Goal: Task Accomplishment & Management: Manage account settings

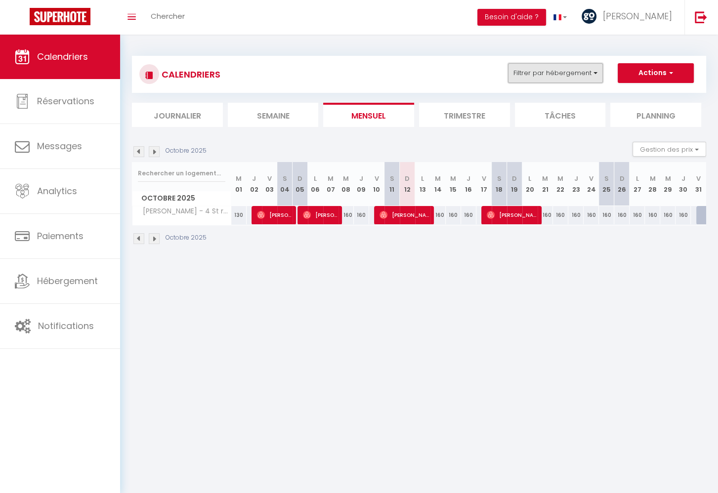
click at [545, 76] on button "Filtrer par hébergement" at bounding box center [555, 73] width 95 height 20
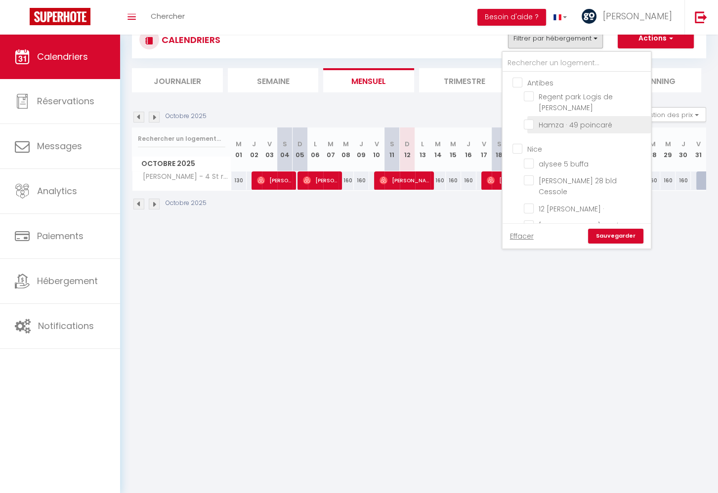
click at [564, 121] on input "Hamza · 49 poincaré" at bounding box center [586, 124] width 124 height 10
checkbox input "true"
checkbox input "false"
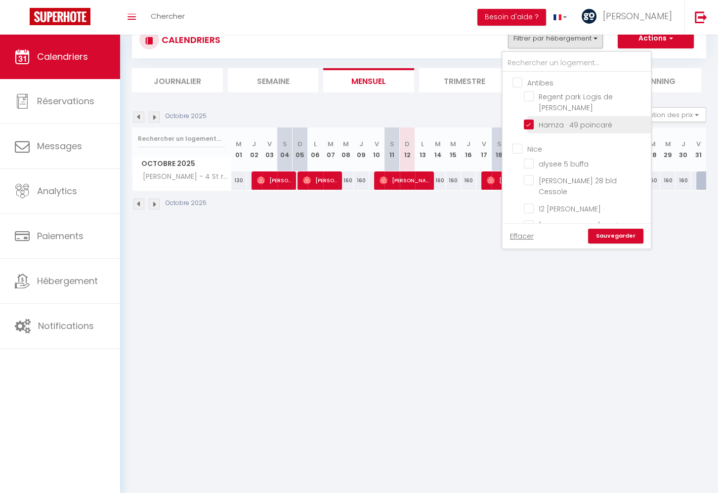
checkbox input "false"
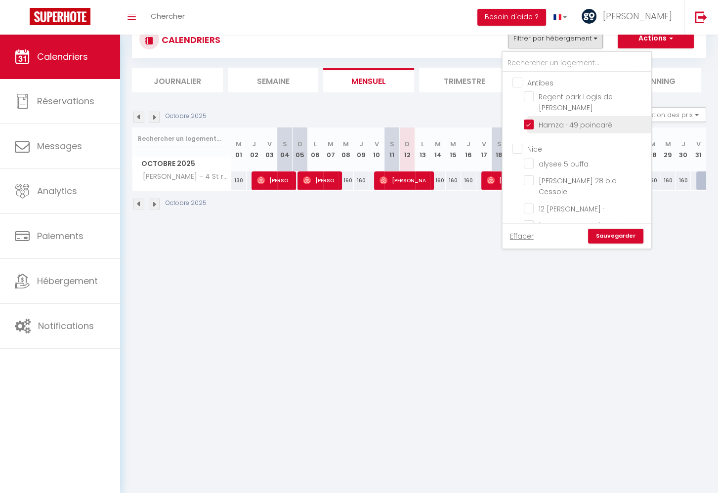
checkbox input "false"
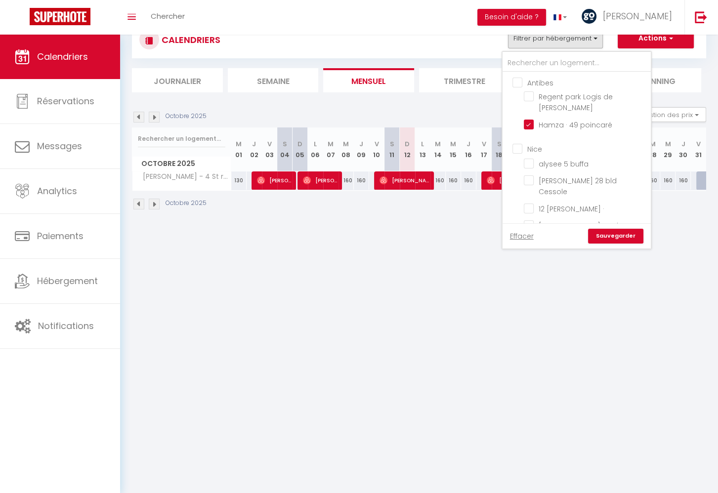
click at [615, 237] on link "Sauvegarder" at bounding box center [615, 236] width 55 height 15
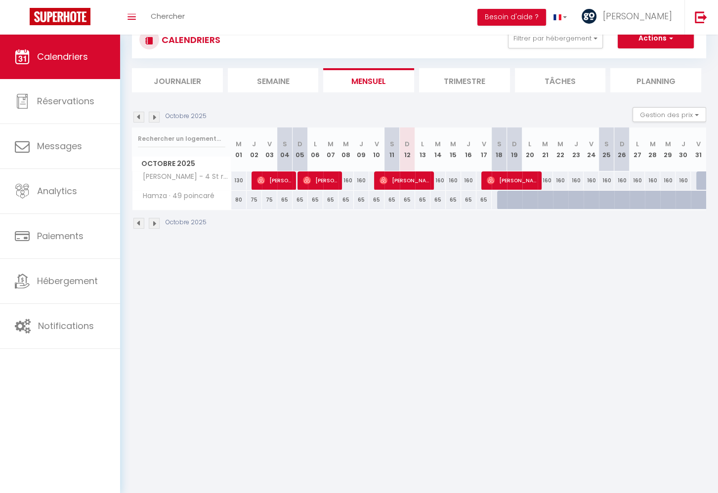
click at [501, 201] on div at bounding box center [504, 200] width 15 height 19
type input "65"
type input "Sam 18 Octobre 2025"
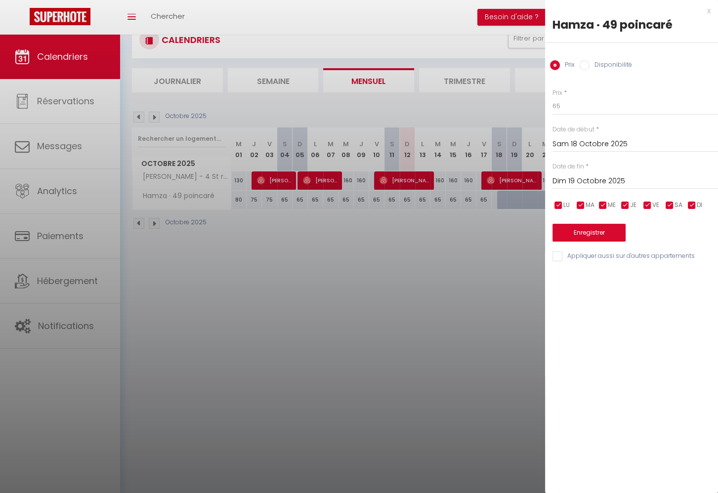
click at [569, 183] on input "Dim 19 Octobre 2025" at bounding box center [636, 181] width 166 height 13
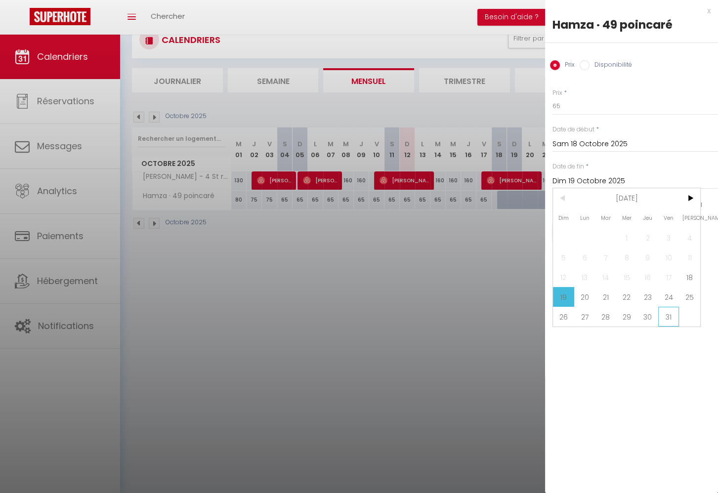
click at [672, 315] on span "31" at bounding box center [669, 317] width 21 height 20
type input "Ven 31 Octobre 2025"
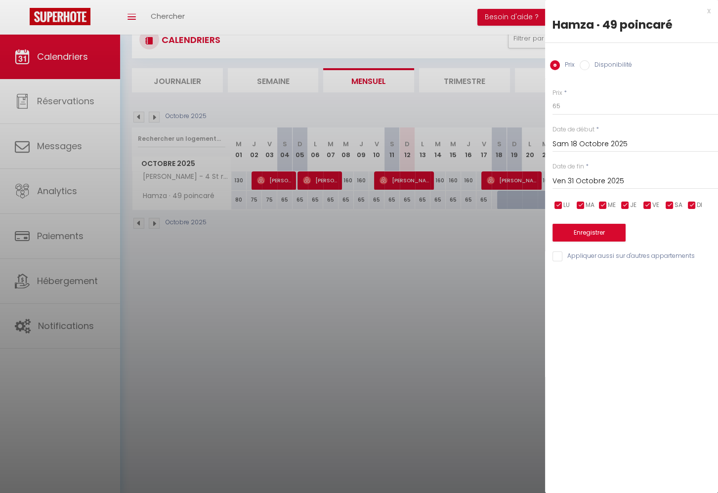
click at [585, 64] on input "Disponibilité" at bounding box center [585, 65] width 10 height 10
radio input "true"
radio input "false"
click at [602, 237] on button "Enregistrer" at bounding box center [589, 234] width 73 height 18
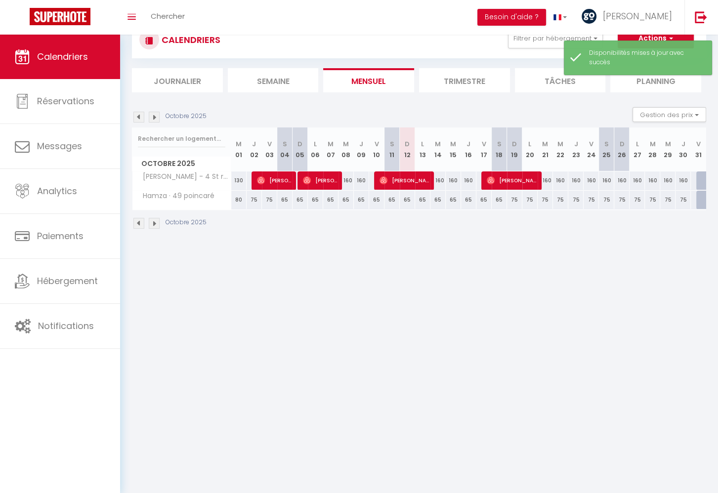
click at [408, 199] on div "65" at bounding box center [407, 200] width 15 height 18
select select "1"
type input "Dim 12 Octobre 2025"
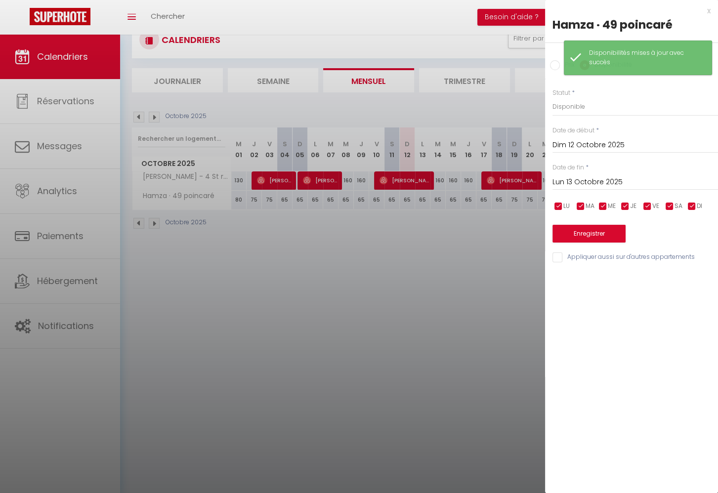
click at [590, 182] on input "Lun 13 Octobre 2025" at bounding box center [636, 182] width 166 height 13
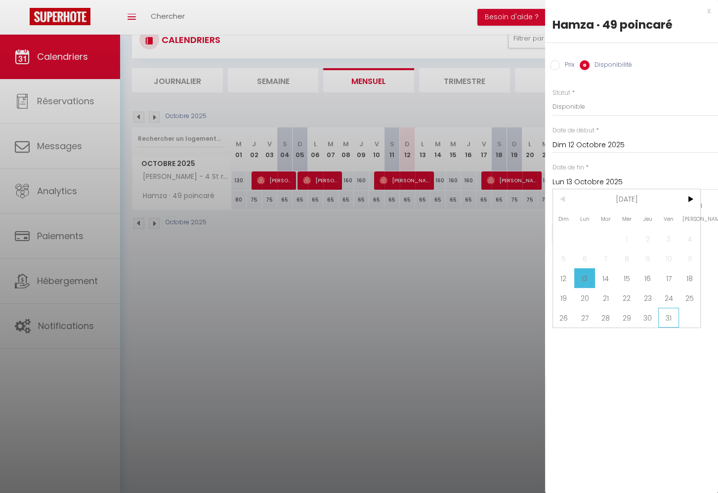
click at [677, 322] on span "31" at bounding box center [669, 318] width 21 height 20
type input "Ven 31 Octobre 2025"
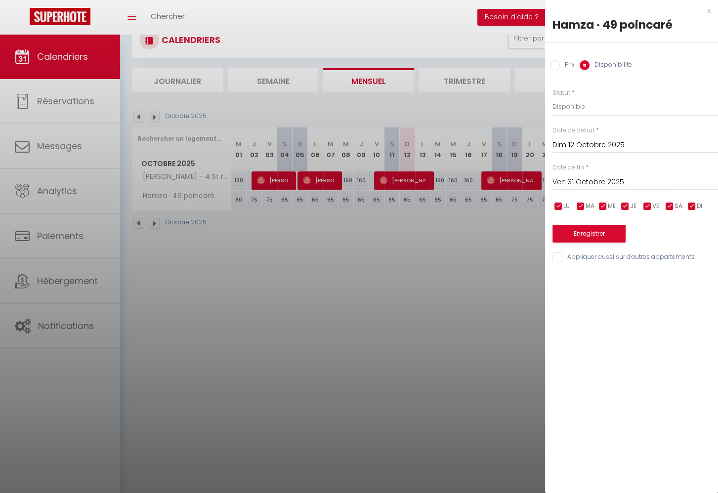
click at [551, 66] on input "Prix" at bounding box center [555, 65] width 10 height 10
radio input "true"
radio input "false"
drag, startPoint x: 579, startPoint y: 109, endPoint x: 518, endPoint y: 112, distance: 61.9
click at [553, 112] on input "65" at bounding box center [636, 106] width 166 height 18
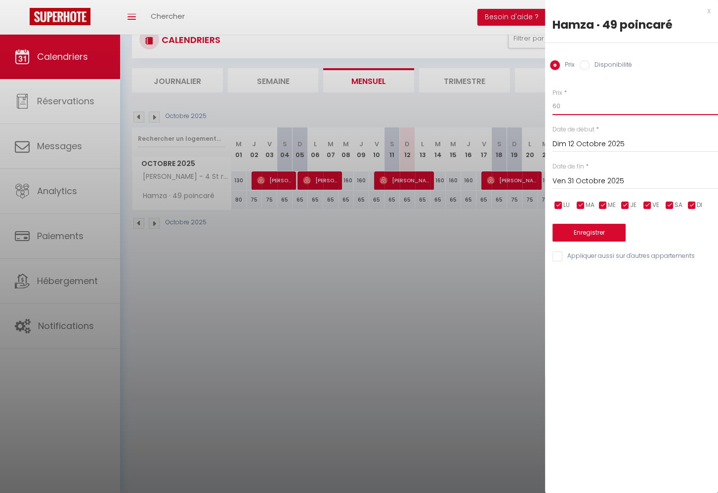
type input "60"
click at [605, 230] on button "Enregistrer" at bounding box center [589, 233] width 73 height 18
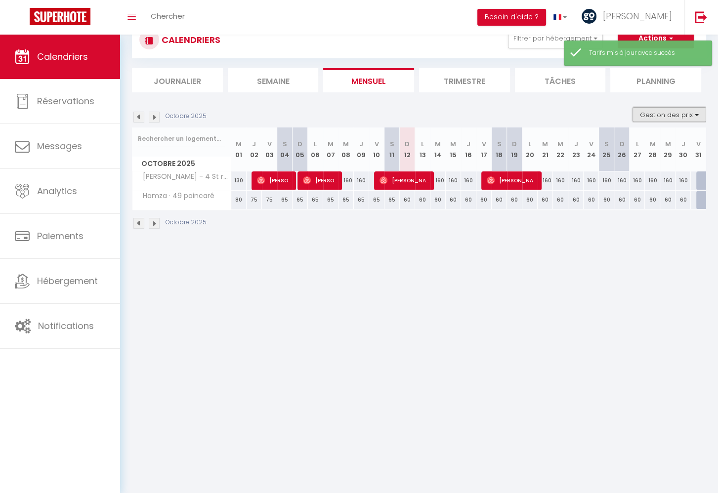
click at [667, 115] on button "Gestion des prix" at bounding box center [670, 114] width 74 height 15
click at [645, 143] on input "Nb Nuits minimum" at bounding box center [661, 145] width 89 height 10
checkbox input "true"
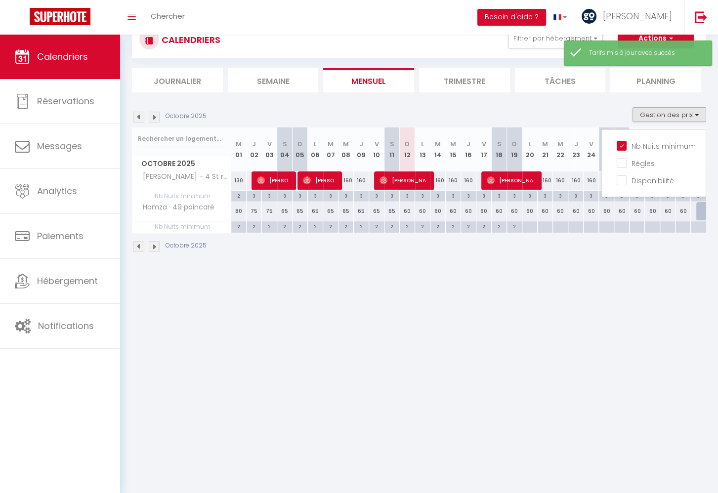
click at [491, 230] on div "2" at bounding box center [498, 227] width 15 height 11
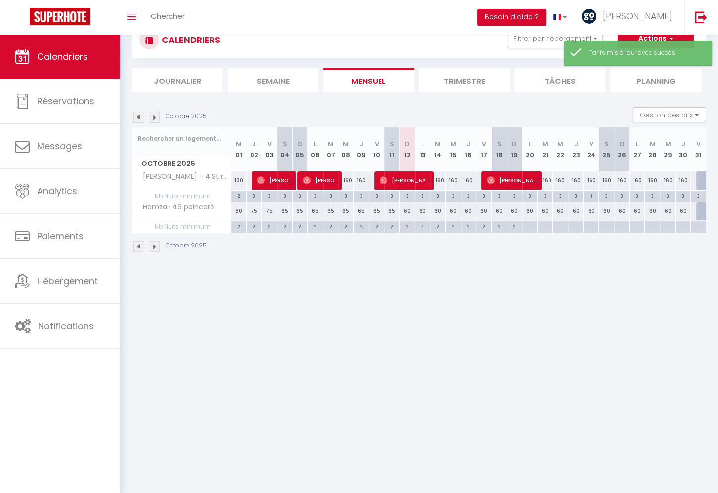
type input "2"
type input "Sam 18 Octobre 2025"
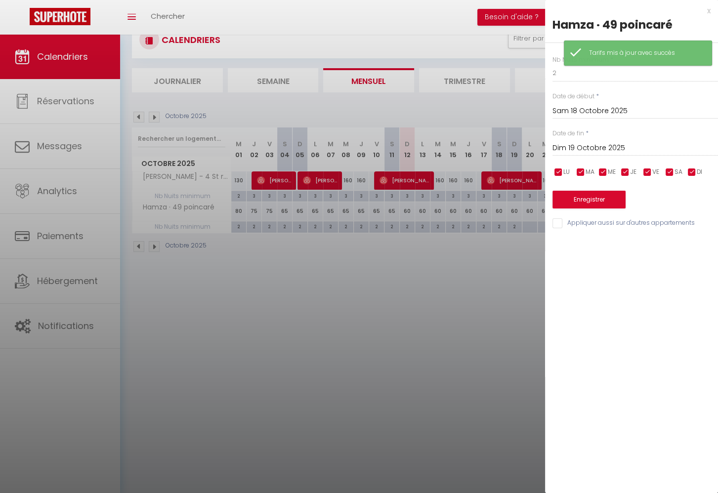
click at [594, 143] on input "Dim 19 Octobre 2025" at bounding box center [636, 148] width 166 height 13
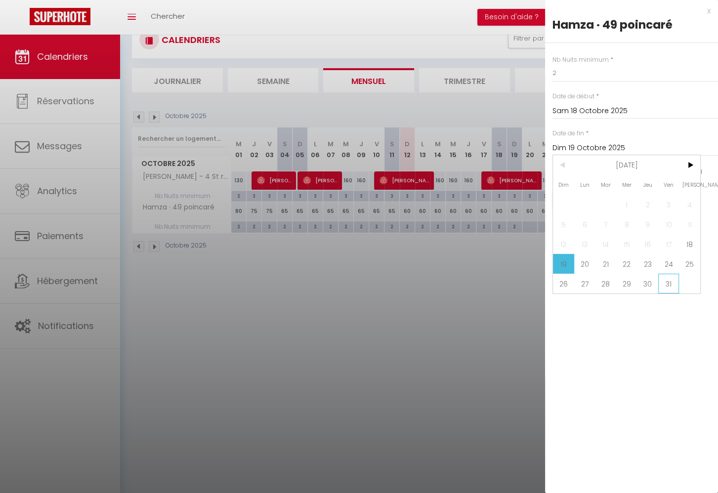
click at [667, 285] on span "31" at bounding box center [669, 284] width 21 height 20
type input "Ven 31 Octobre 2025"
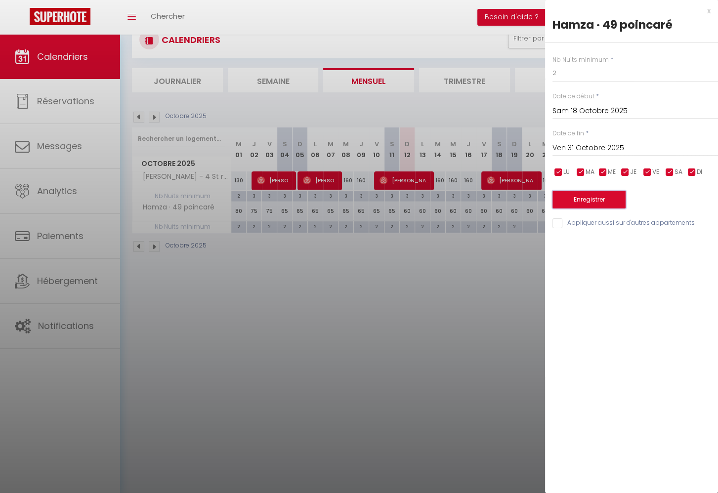
click at [589, 199] on button "Enregistrer" at bounding box center [589, 200] width 73 height 18
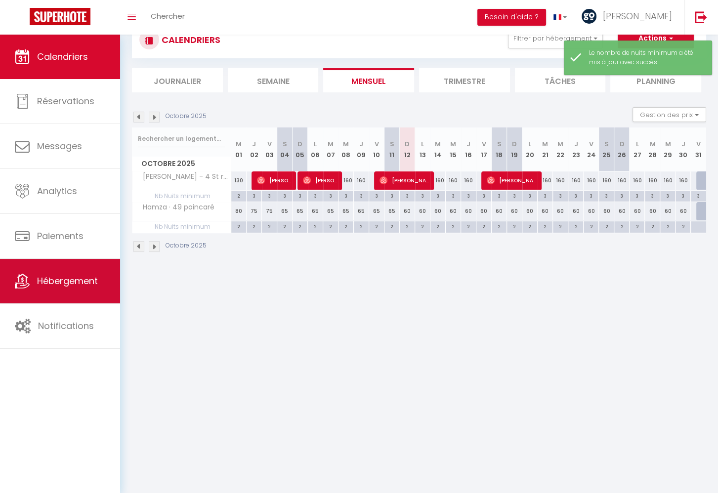
click at [63, 287] on span "Hébergement" at bounding box center [67, 281] width 61 height 12
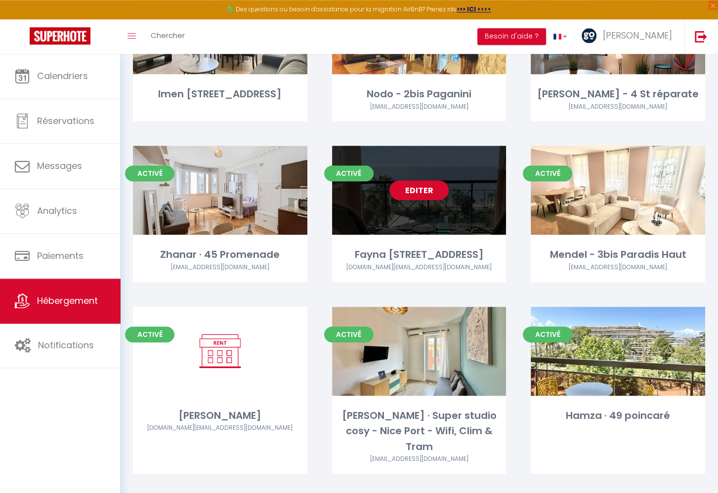
scroll to position [538, 0]
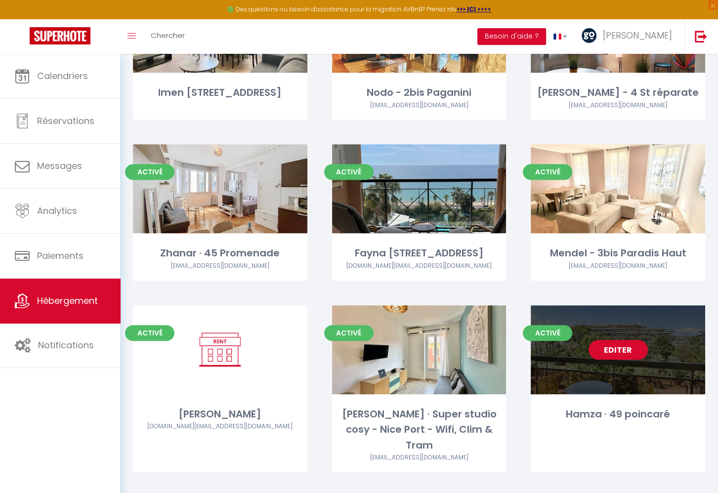
click at [624, 348] on link "Editer" at bounding box center [618, 350] width 59 height 20
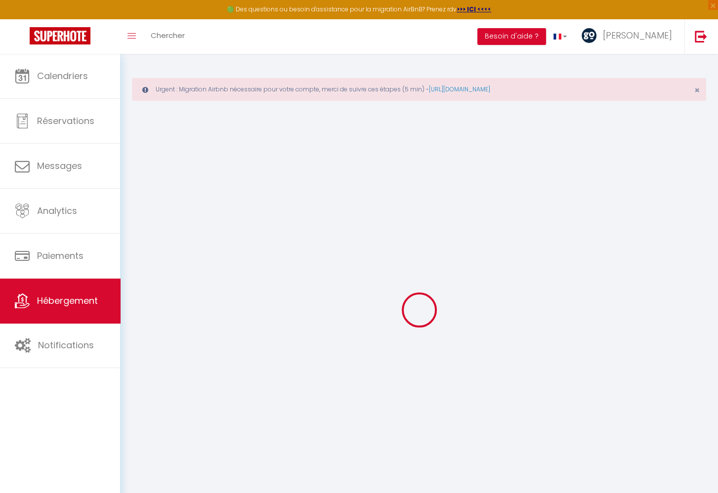
select select "+ 3 %"
select select "+ 18 %"
select select
checkbox input "false"
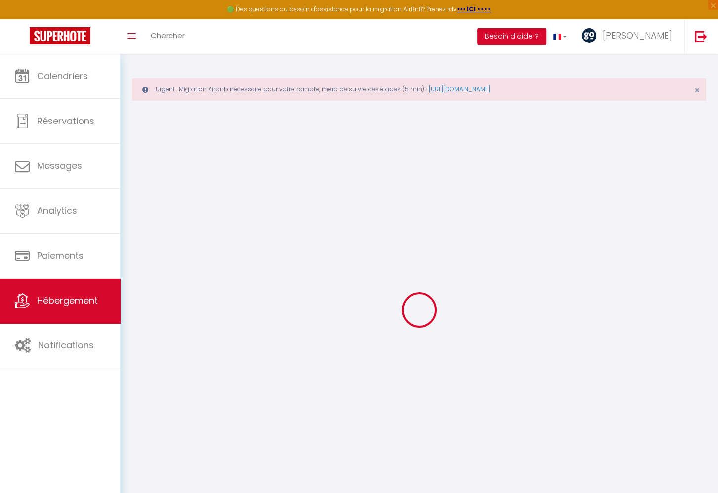
checkbox input "false"
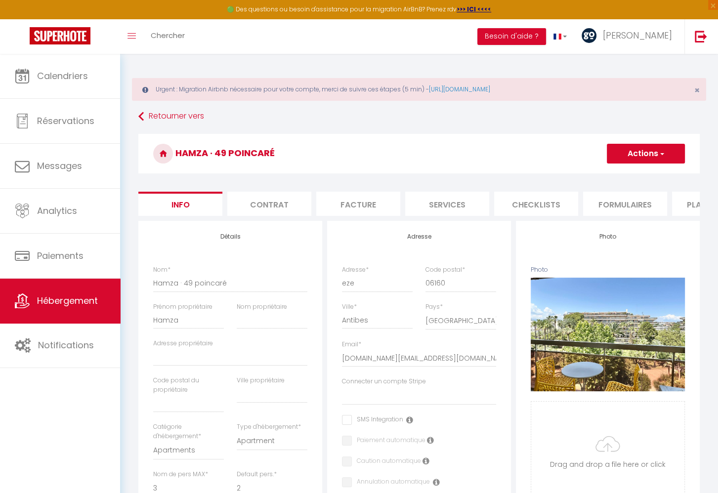
select select
checkbox input "false"
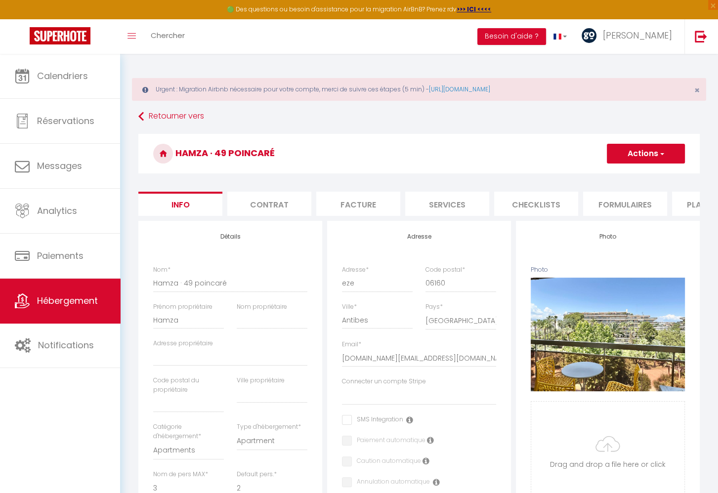
checkbox input "false"
click at [695, 207] on li "Plateformes" at bounding box center [714, 204] width 84 height 24
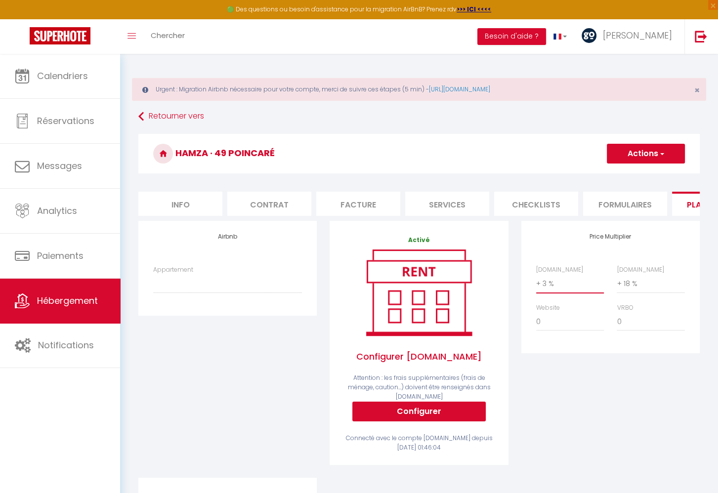
click at [536, 274] on select "0 + 1 % + 2 % + 3 % + 4 % + 5 % + 6 % + 7 % + 8 % + 9 %" at bounding box center [570, 283] width 68 height 19
drag, startPoint x: 547, startPoint y: 293, endPoint x: 580, endPoint y: 380, distance: 92.7
click at [580, 380] on div "Price Multiplier [DOMAIN_NAME] 0 + 1 % + 2 % + 3 % + 4 % + 5 % + 6 % + 7 %" at bounding box center [610, 349] width 191 height 257
click at [536, 274] on select "0 + 1 % + 2 % + 3 % + 4 % + 5 % + 6 % + 7 % + 8 % + 9 %" at bounding box center [570, 283] width 68 height 19
click option "+ 15 %" at bounding box center [0, 0] width 0 height 0
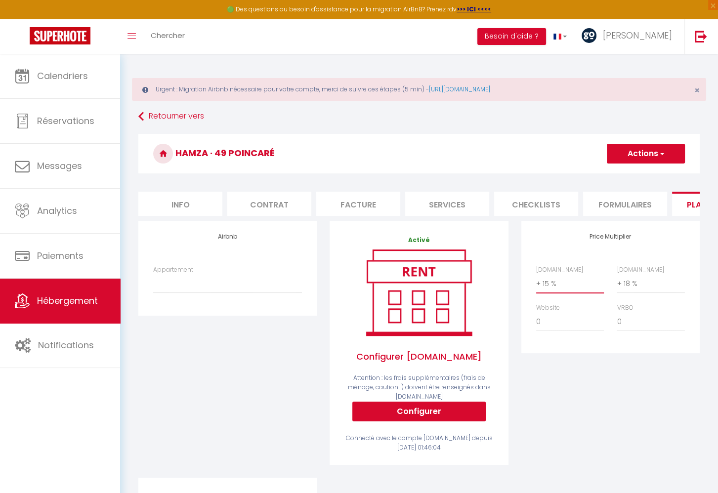
click at [536, 274] on select "0 + 1 % + 2 % + 3 % + 4 % + 5 % + 6 % + 7 % + 8 % + 9 %" at bounding box center [570, 283] width 68 height 19
select select "+ 17 %"
click option "+ 17 %" at bounding box center [0, 0] width 0 height 0
click at [642, 155] on button "Actions" at bounding box center [646, 154] width 78 height 20
click at [635, 173] on link "Enregistrer" at bounding box center [646, 175] width 78 height 13
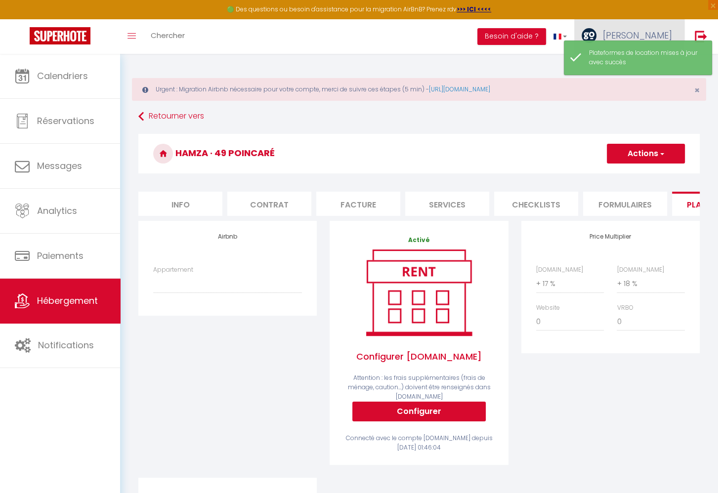
click at [658, 33] on span "[PERSON_NAME]" at bounding box center [637, 35] width 69 height 12
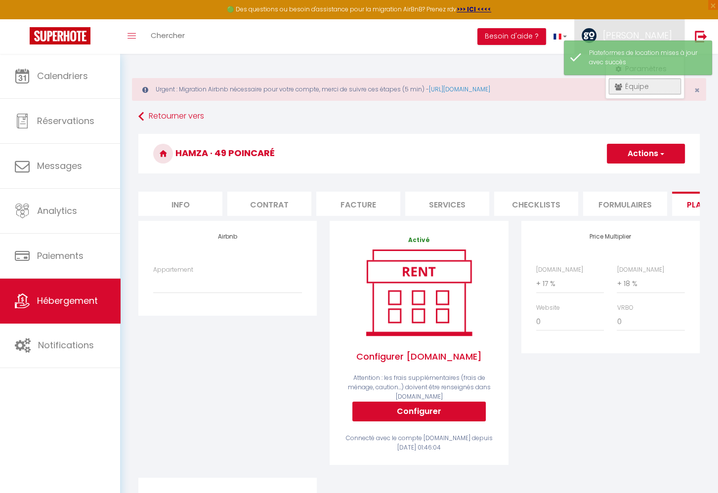
click at [630, 88] on link "Équipe" at bounding box center [645, 86] width 73 height 17
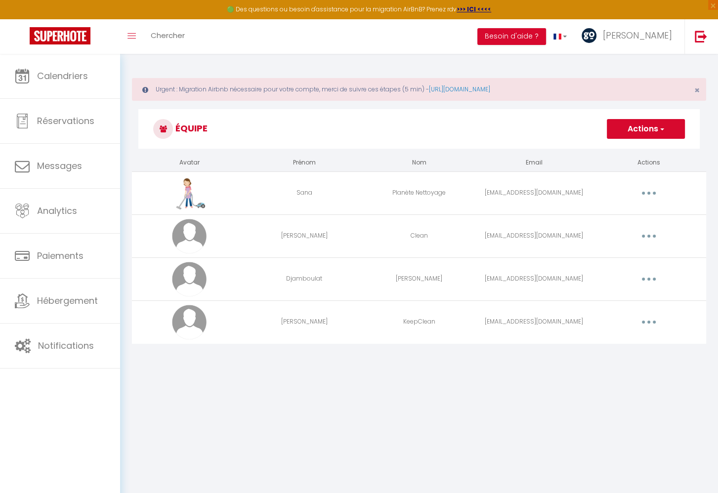
click at [650, 321] on button "button" at bounding box center [649, 322] width 28 height 16
click at [665, 40] on span "[PERSON_NAME]" at bounding box center [637, 35] width 69 height 12
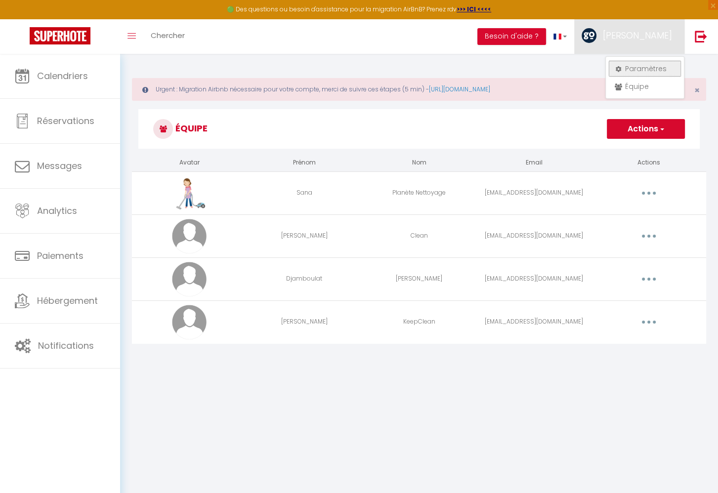
click at [642, 74] on link "Paramètres" at bounding box center [645, 68] width 73 height 17
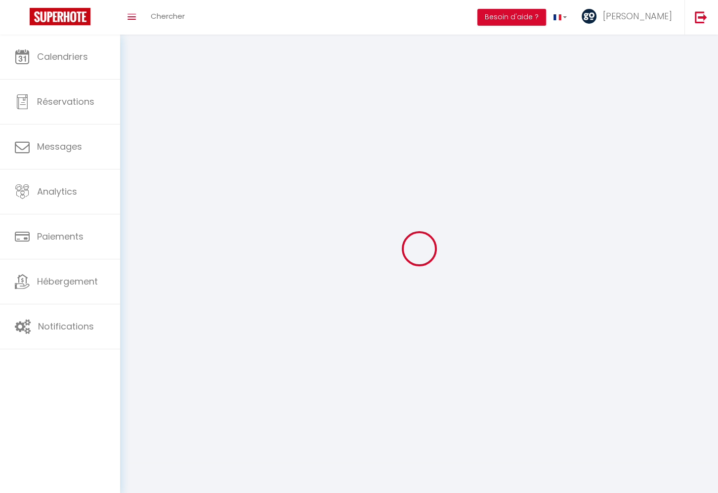
select select
type input "[PERSON_NAME]"
type input "Taleb"
type input "[PHONE_NUMBER]"
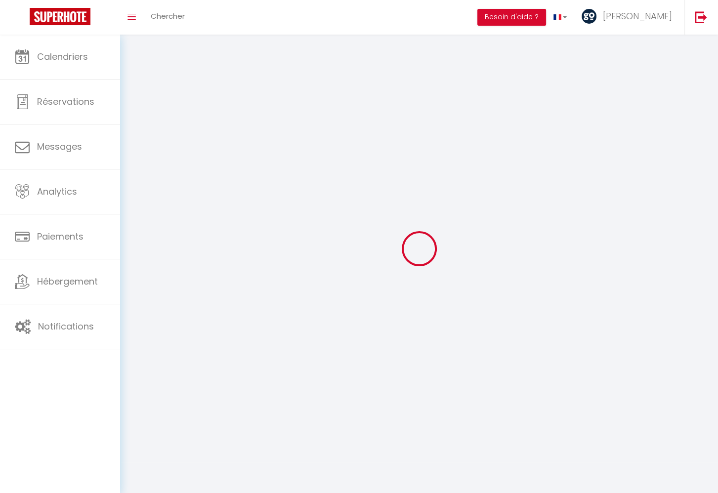
type input "[STREET_ADDRESS]"
type input "06100"
type input "Nice"
type input "zsHIXdoa3S7d8oNRDT2ItW6vu"
type input "1z0gIlVMliww51lgebIrwupm3"
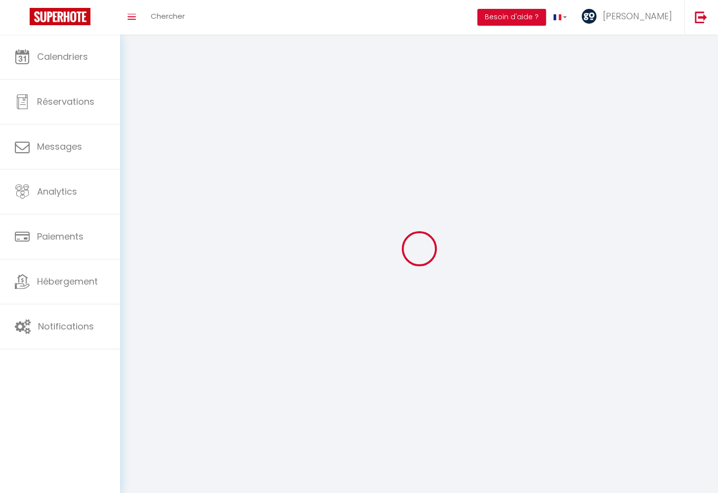
type input "[URL][DOMAIN_NAME]"
type input "zsHIXdoa3S7d8oNRDT2ItW6vu"
type input "1z0gIlVMliww51lgebIrwupm3"
type input "[URL][DOMAIN_NAME]"
select select "28"
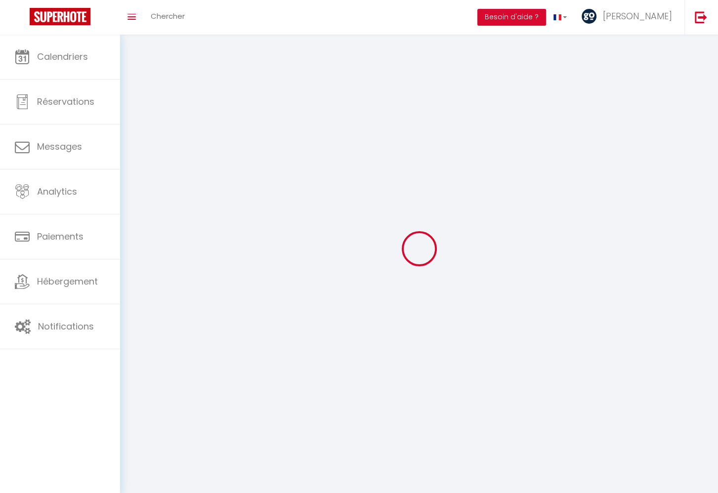
select select "fr"
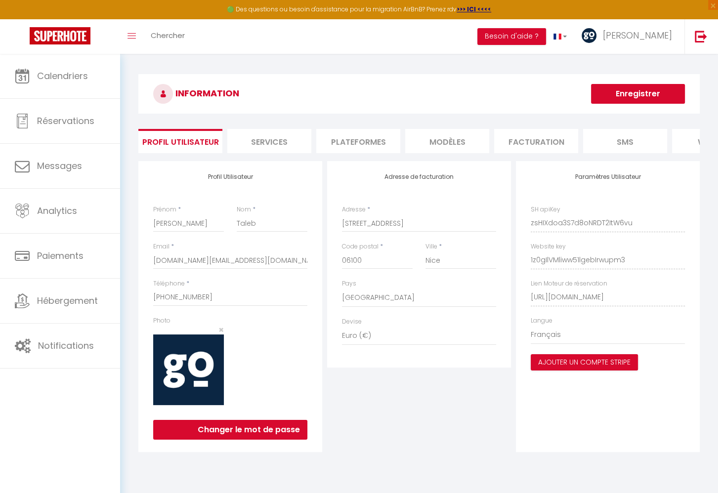
click at [368, 145] on li "Plateformes" at bounding box center [358, 141] width 84 height 24
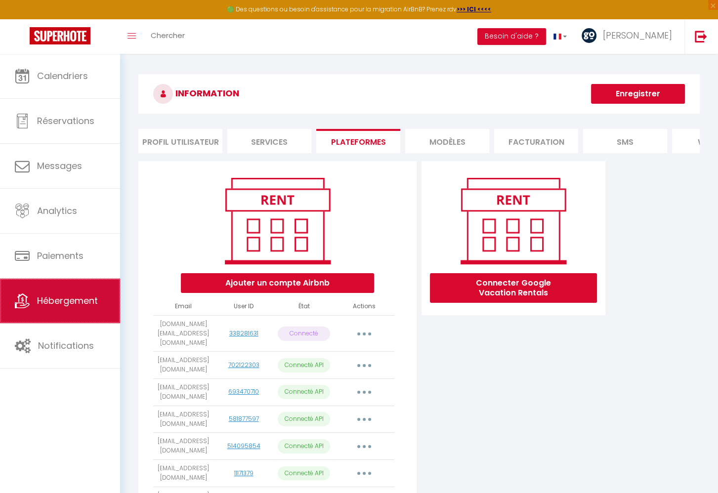
click at [66, 315] on link "Hébergement" at bounding box center [60, 301] width 120 height 44
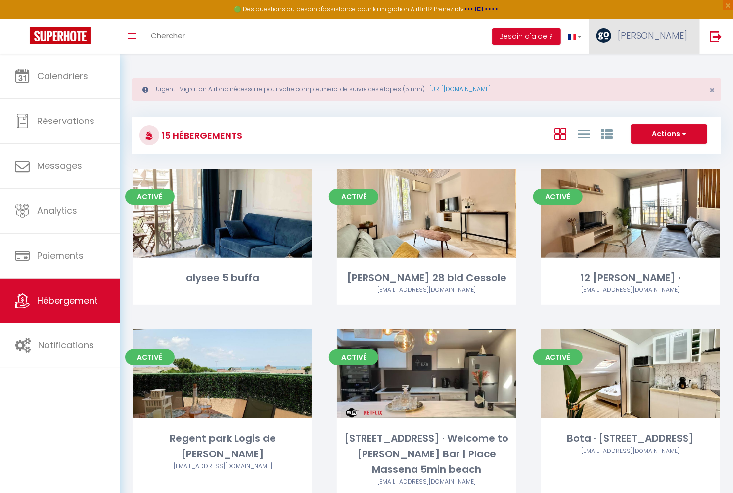
click at [673, 29] on link "[PERSON_NAME]" at bounding box center [644, 36] width 110 height 35
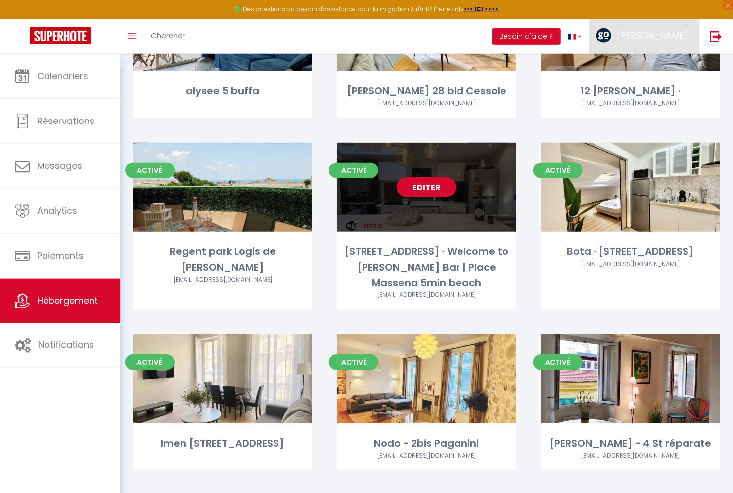
scroll to position [237, 0]
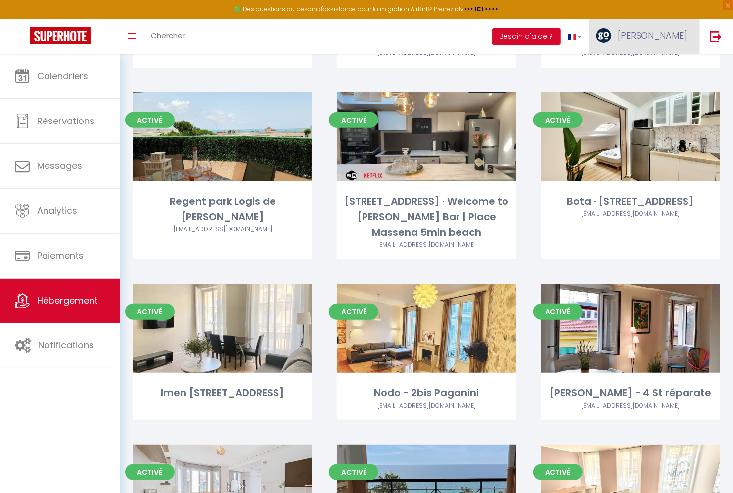
click at [664, 39] on span "[PERSON_NAME]" at bounding box center [652, 35] width 69 height 12
click at [658, 67] on div "12 [PERSON_NAME] [PERSON_NAME][EMAIL_ADDRESS][DOMAIN_NAME]" at bounding box center [630, 50] width 179 height 35
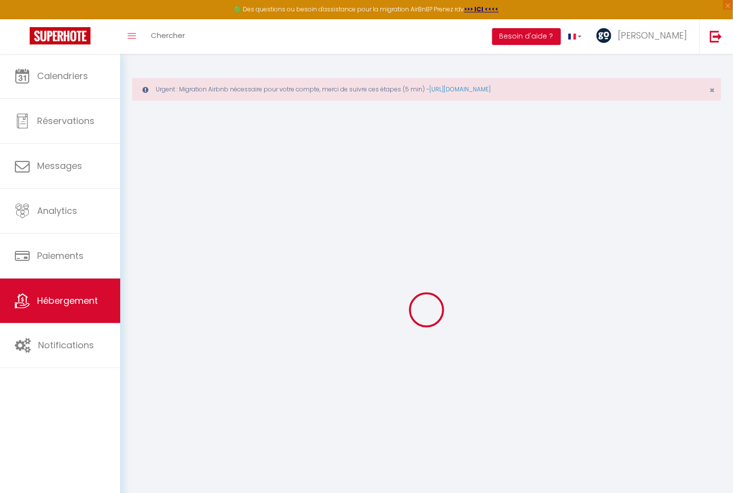
select select
checkbox input "false"
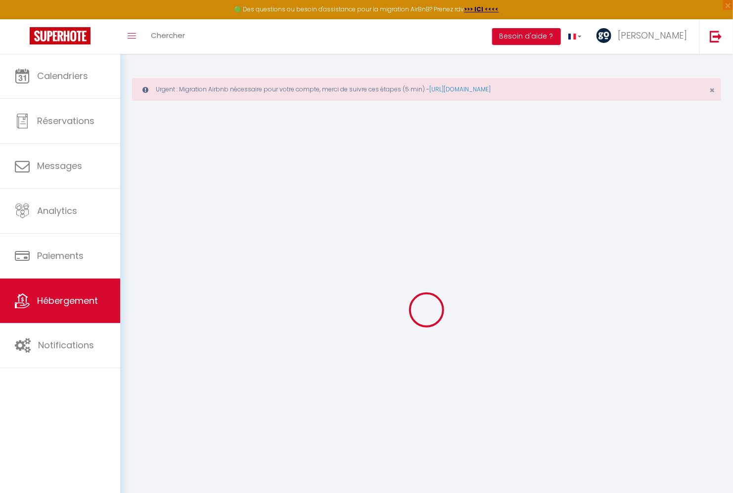
checkbox input "false"
select select
checkbox input "false"
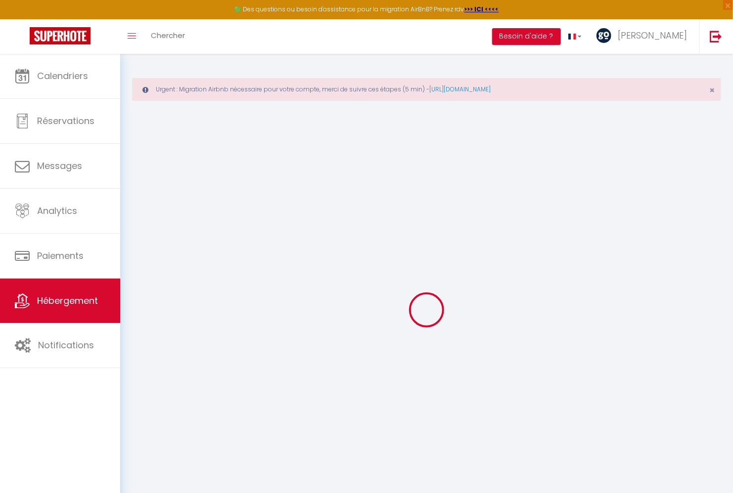
checkbox input "false"
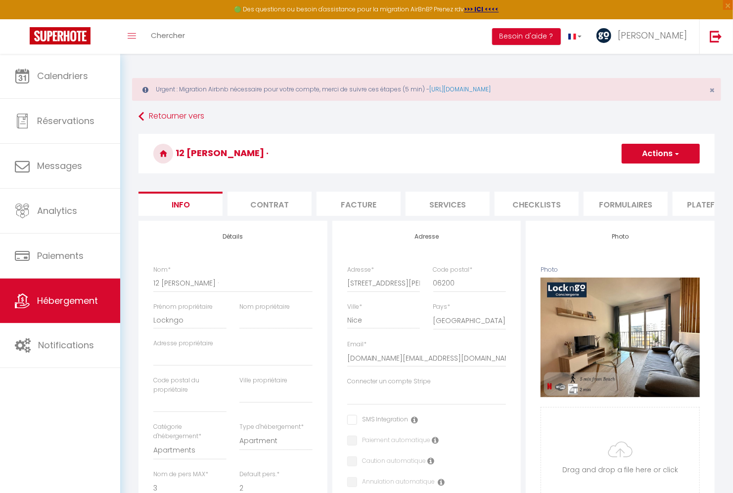
click at [712, 204] on li "Plateformes" at bounding box center [714, 204] width 84 height 24
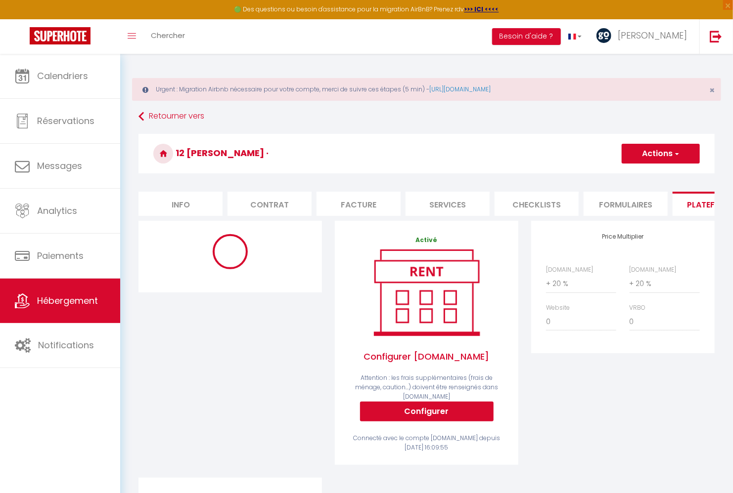
select select "well_reviewed_guests"
select select "EUR"
select select "21795-801351992326193768"
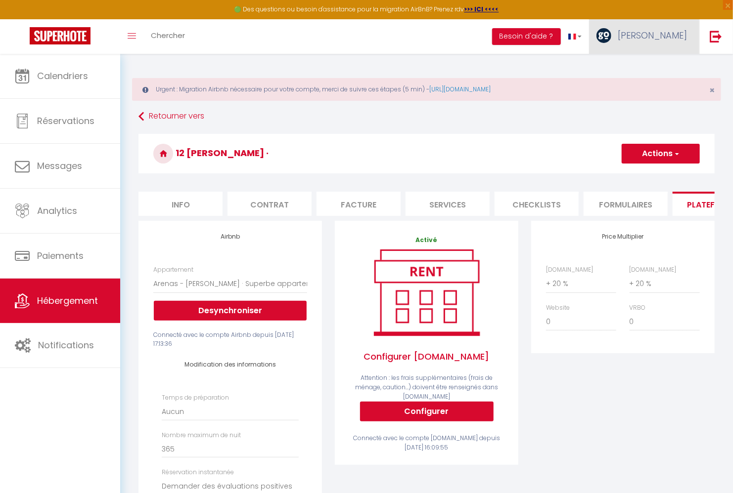
click at [662, 37] on span "[PERSON_NAME]" at bounding box center [652, 35] width 69 height 12
click at [647, 68] on link "Paramètres" at bounding box center [659, 68] width 73 height 17
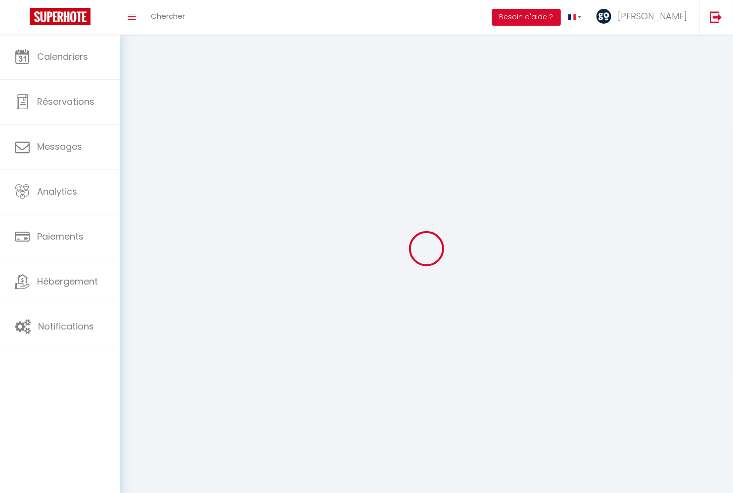
select select
type input "[PERSON_NAME]"
type input "Taleb"
type input "[PHONE_NUMBER]"
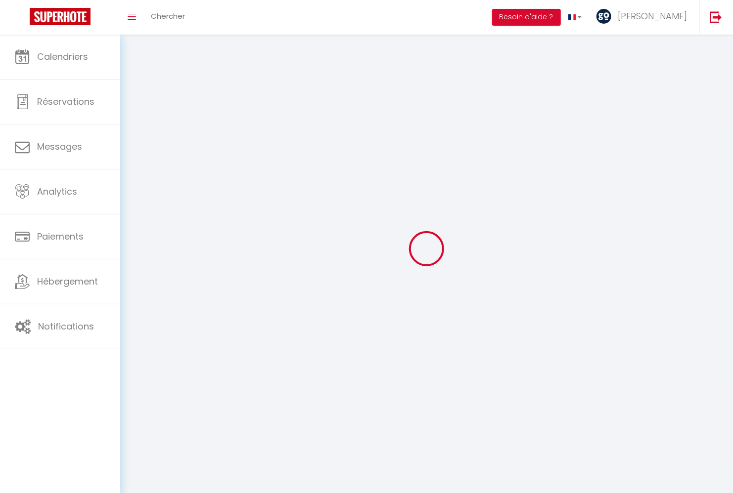
type input "[STREET_ADDRESS]"
type input "06100"
type input "Nice"
type input "zsHIXdoa3S7d8oNRDT2ItW6vu"
type input "1z0gIlVMliww51lgebIrwupm3"
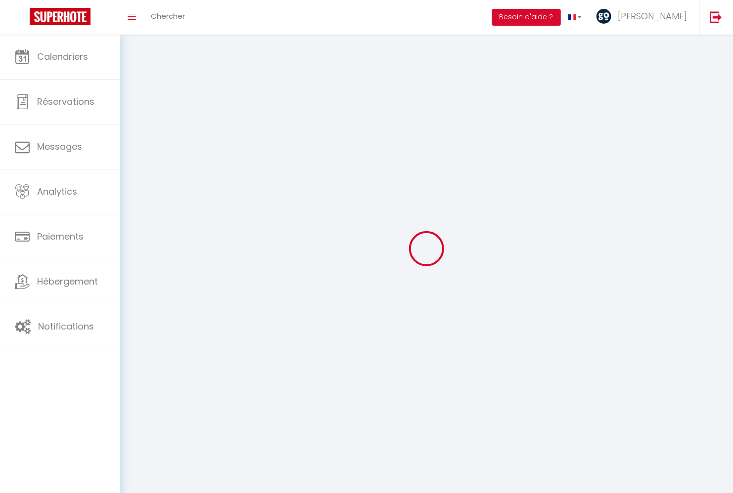
type input "[URL][DOMAIN_NAME]"
select select "28"
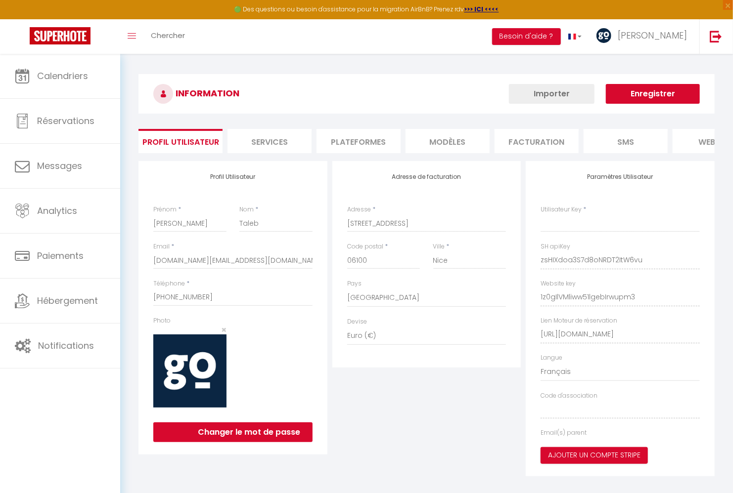
type input "zsHIXdoa3S7d8oNRDT2ItW6vu"
type input "1z0gIlVMliww51lgebIrwupm3"
type input "[URL][DOMAIN_NAME]"
select select "fr"
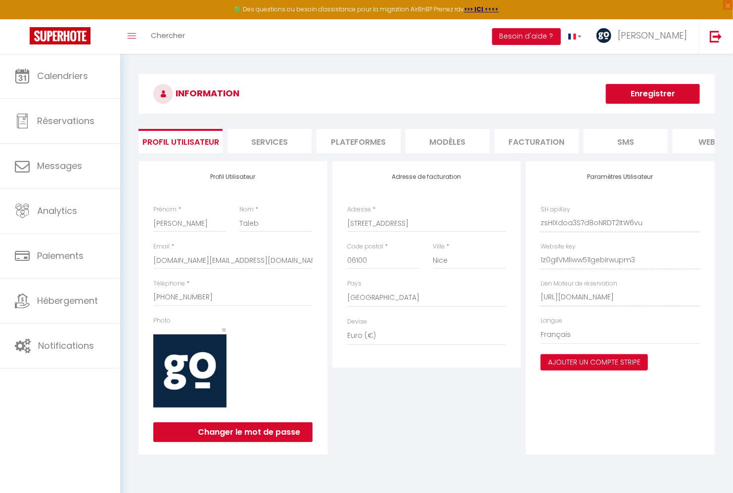
click at [344, 142] on li "Plateformes" at bounding box center [358, 141] width 84 height 24
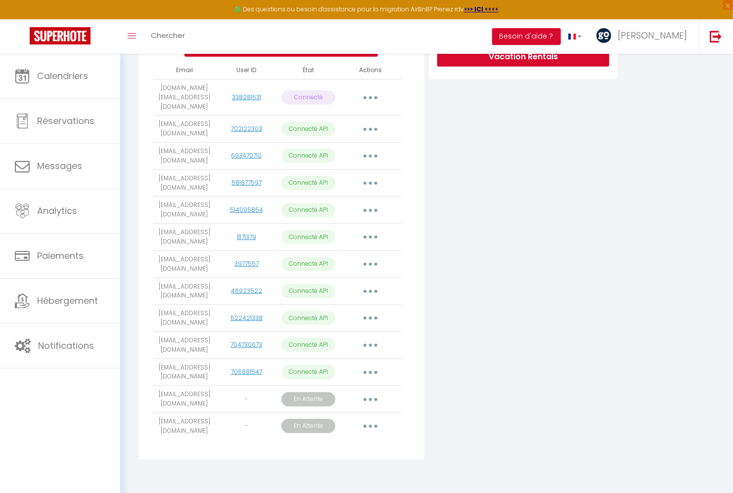
scroll to position [65, 0]
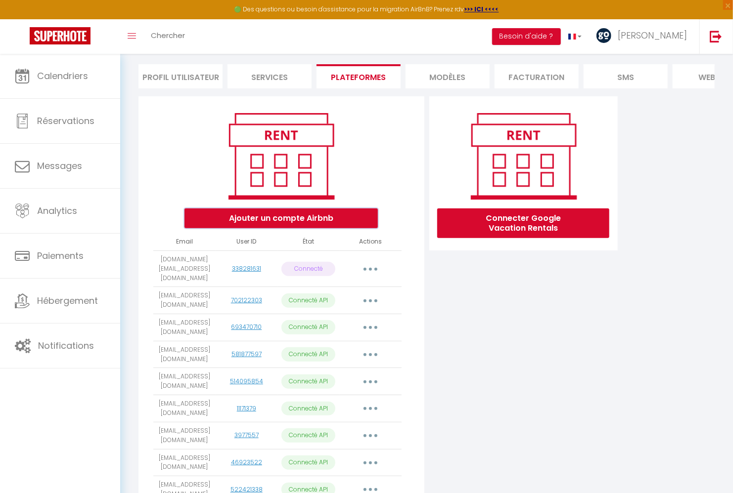
click at [272, 226] on button "Ajouter un compte Airbnb" at bounding box center [280, 219] width 193 height 20
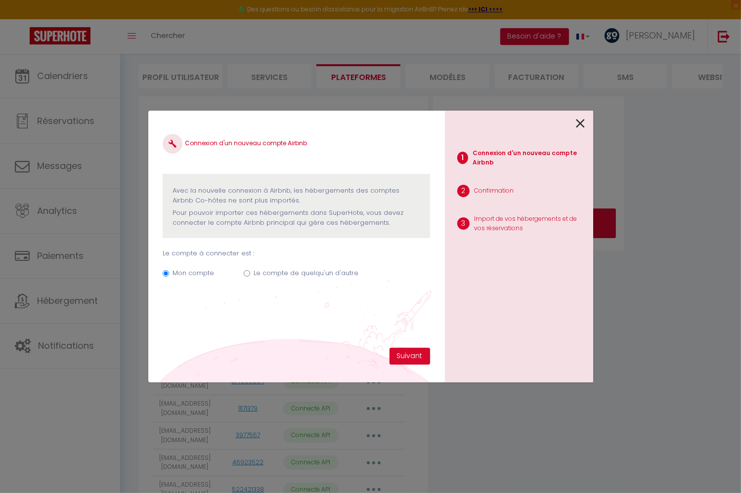
click at [293, 274] on label "Le compte de quelqu'un d'autre" at bounding box center [306, 273] width 105 height 10
click at [250, 274] on input "Le compte de quelqu'un d'autre" at bounding box center [247, 273] width 6 height 6
radio input "true"
radio input "false"
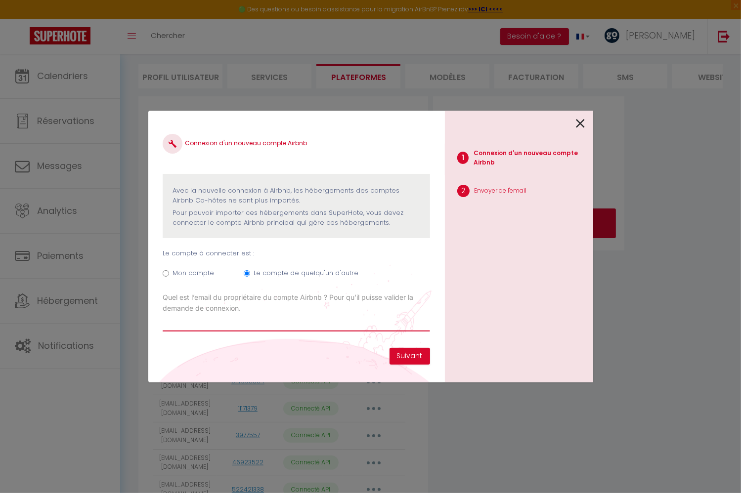
click at [338, 329] on input "Email connexion Airbnb" at bounding box center [296, 323] width 267 height 18
paste input "[EMAIL_ADDRESS][DOMAIN_NAME]"
type input "[EMAIL_ADDRESS][DOMAIN_NAME]"
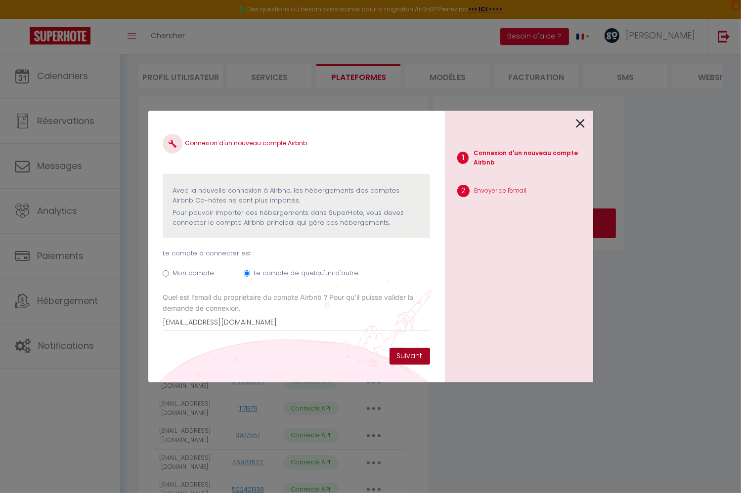
click at [413, 352] on button "Suivant" at bounding box center [410, 356] width 41 height 17
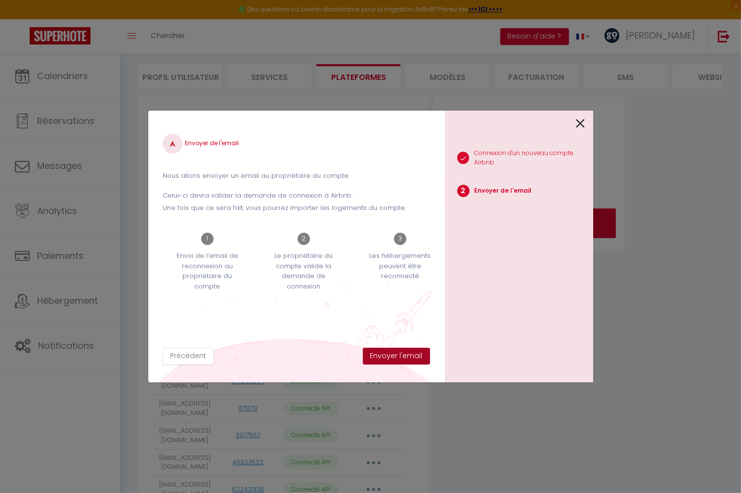
click at [391, 357] on button "Envoyer l'email" at bounding box center [396, 356] width 67 height 17
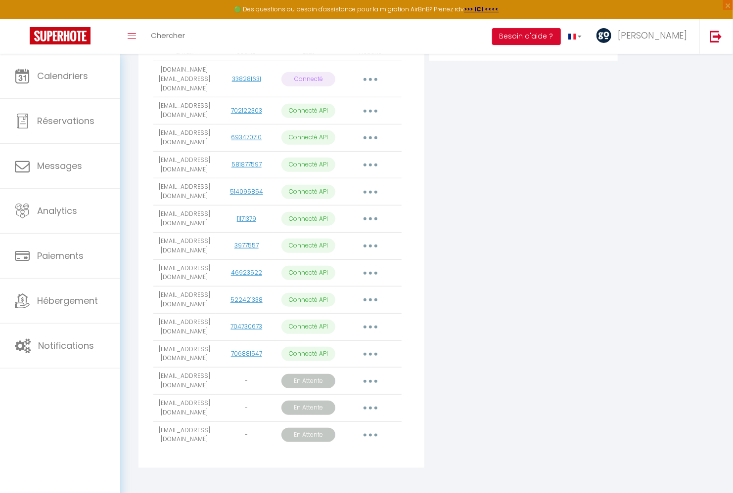
scroll to position [269, 0]
